Goal: Register for event/course

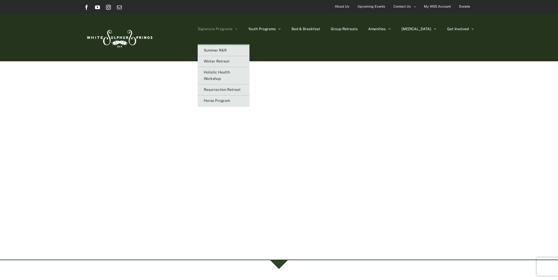
click at [232, 27] on span "Signature Programs" at bounding box center [215, 29] width 35 height 4
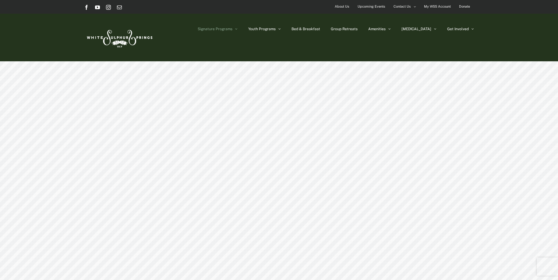
click at [239, 75] on div "Signature Programs Signature Programs" at bounding box center [279, 183] width 558 height 244
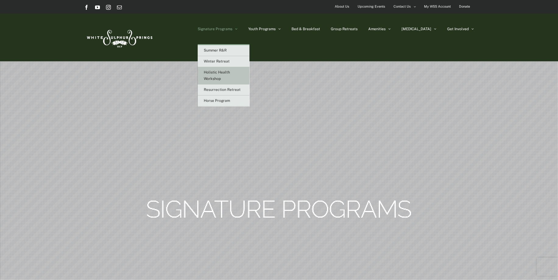
click at [230, 70] on span "Holistic Health Workshop" at bounding box center [217, 75] width 26 height 11
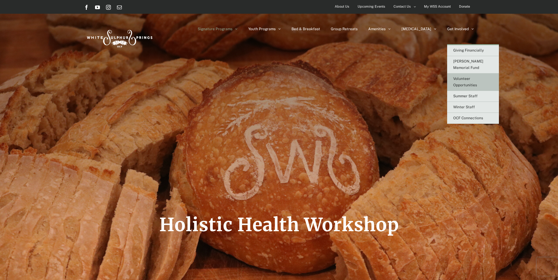
click at [467, 76] on span "Volunteer Opportunities" at bounding box center [465, 81] width 24 height 11
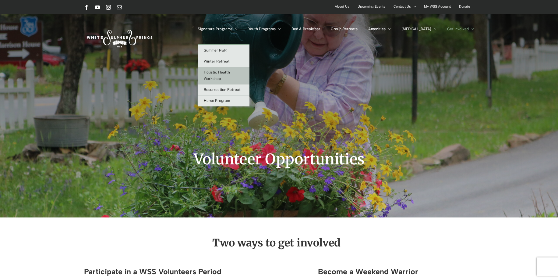
click at [245, 78] on link "Holistic Health Workshop" at bounding box center [224, 75] width 52 height 17
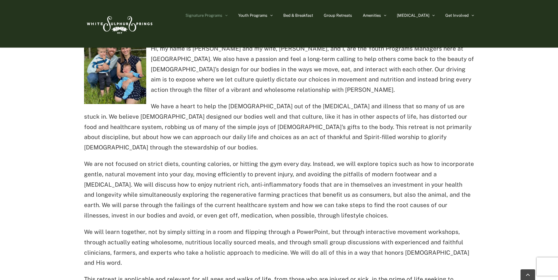
scroll to position [309, 0]
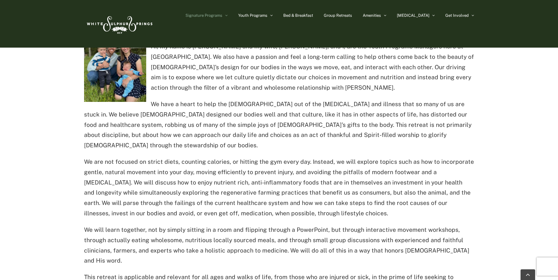
click at [135, 88] on img at bounding box center [115, 60] width 62 height 83
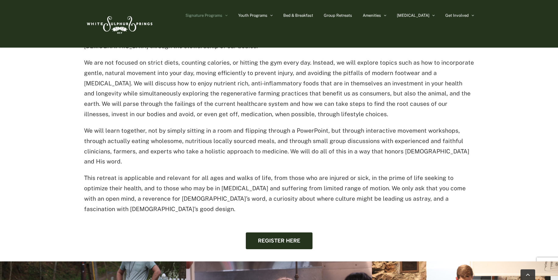
scroll to position [422, 0]
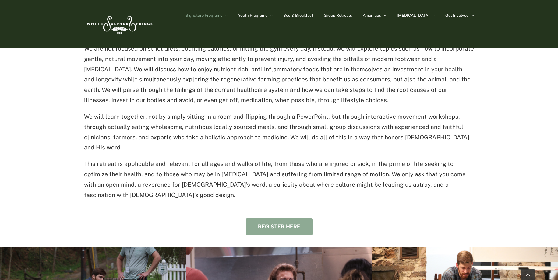
click at [294, 218] on link "Register here" at bounding box center [279, 226] width 67 height 17
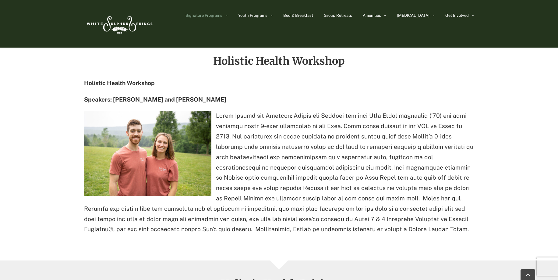
scroll to position [776, 0]
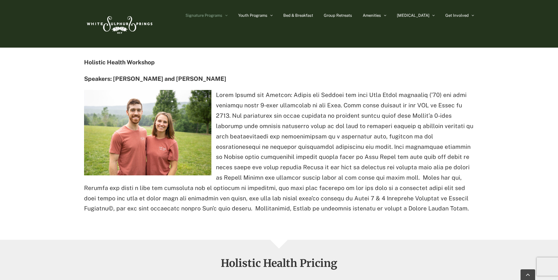
click at [394, 168] on p at bounding box center [279, 152] width 390 height 124
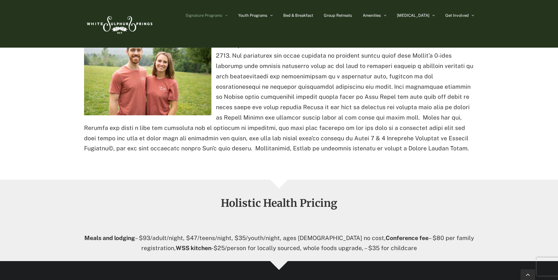
scroll to position [835, 0]
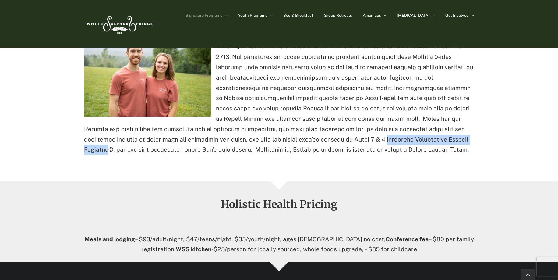
drag, startPoint x: 288, startPoint y: 108, endPoint x: 394, endPoint y: 111, distance: 106.3
click at [394, 111] on p at bounding box center [279, 93] width 390 height 124
copy p "Certified Trainers of Natural Movement"
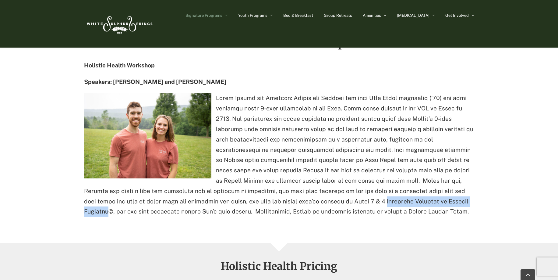
scroll to position [772, 0]
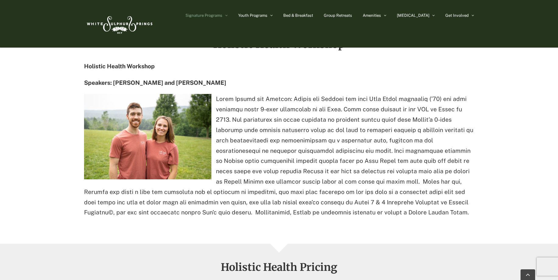
click at [432, 182] on p at bounding box center [279, 156] width 390 height 124
drag, startPoint x: 305, startPoint y: 180, endPoint x: 360, endPoint y: 179, distance: 54.5
click at [360, 179] on p at bounding box center [279, 156] width 390 height 124
copy p "Primal Health Coach"
